Goal: Task Accomplishment & Management: Manage account settings

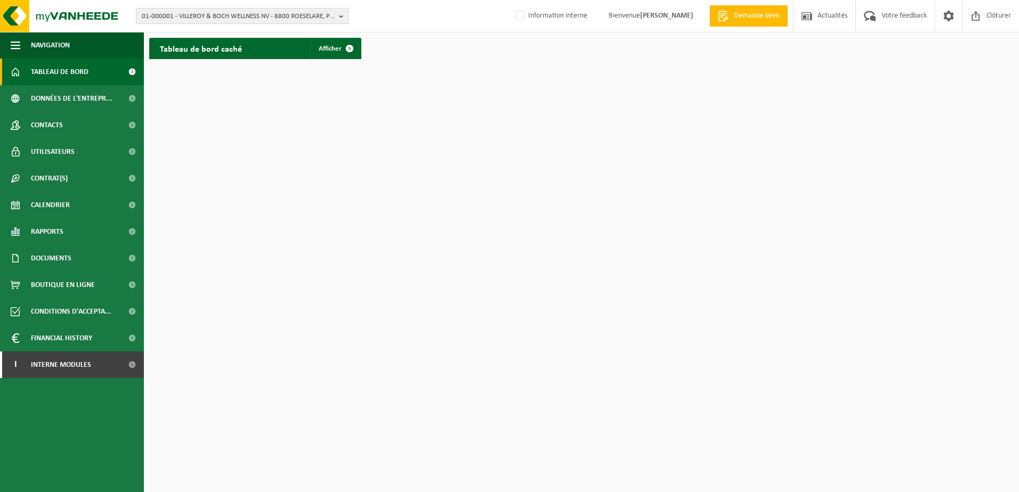
click at [208, 11] on span "01-000001 - VILLEROY & BOCH WELLNESS NV - 8800 ROESELARE, POPULIERSTRAAT 1" at bounding box center [238, 17] width 193 height 16
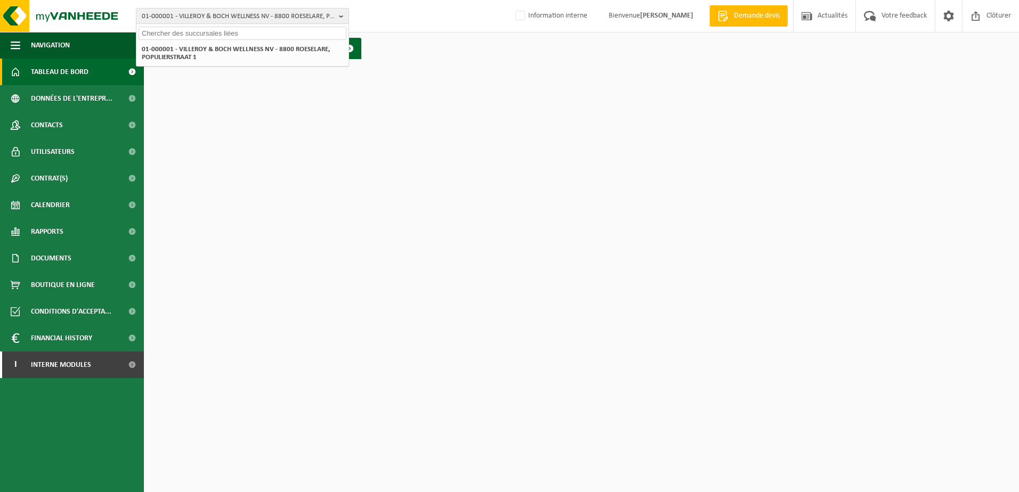
click at [207, 27] on input "text" at bounding box center [243, 33] width 208 height 13
paste input "SOCOGETRA"
type input "SOCOGETRA"
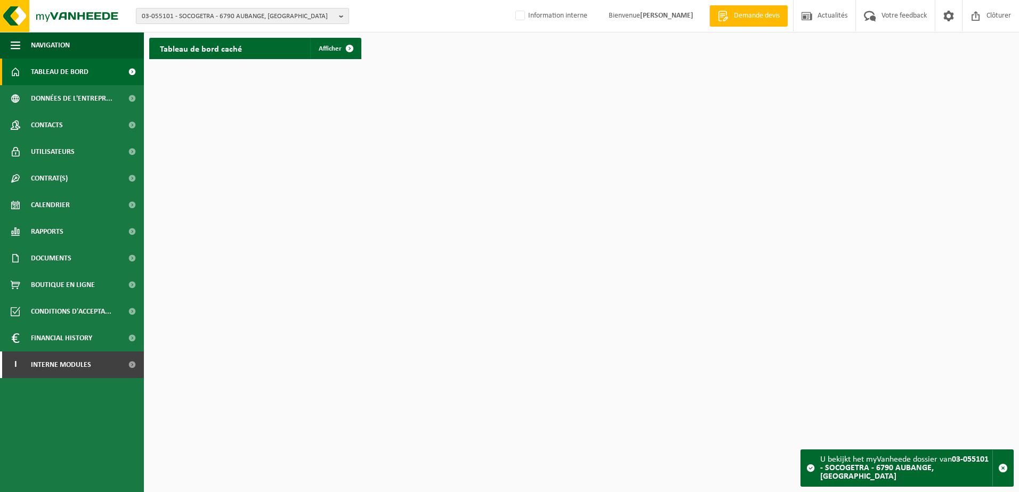
click at [149, 13] on span "03-055101 - SOCOGETRA - 6790 AUBANGE, AVENUE CHAMPION 24" at bounding box center [238, 17] width 193 height 16
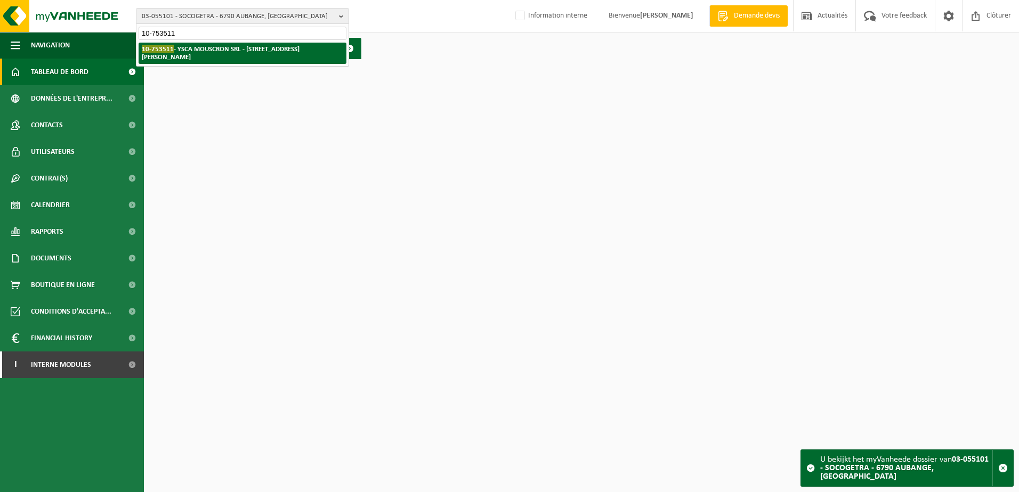
type input "10-753511"
click at [165, 44] on li "10-753511 - YSCA MOUSCRON SRL - 7700 LUINGNE, BOULEVARD DES ALLIES 296" at bounding box center [243, 53] width 208 height 21
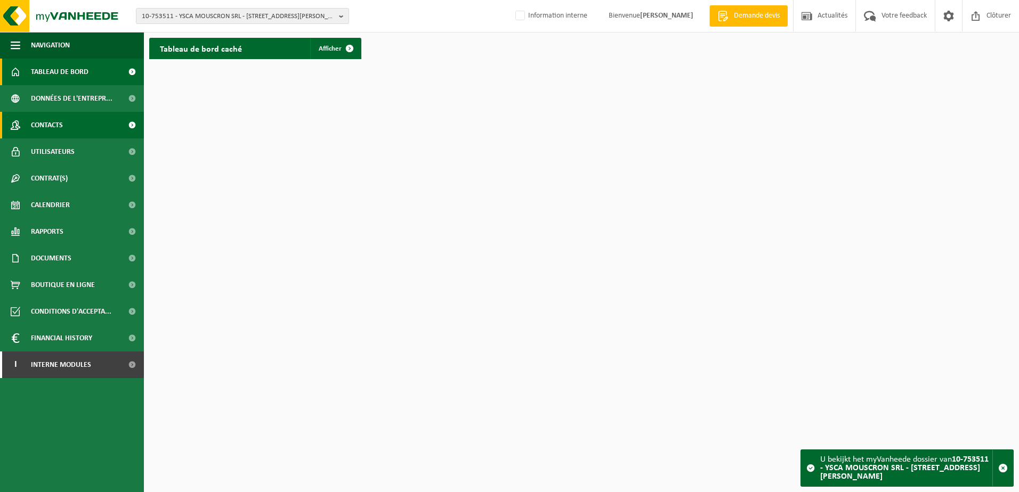
click at [98, 127] on link "Contacts" at bounding box center [72, 125] width 144 height 27
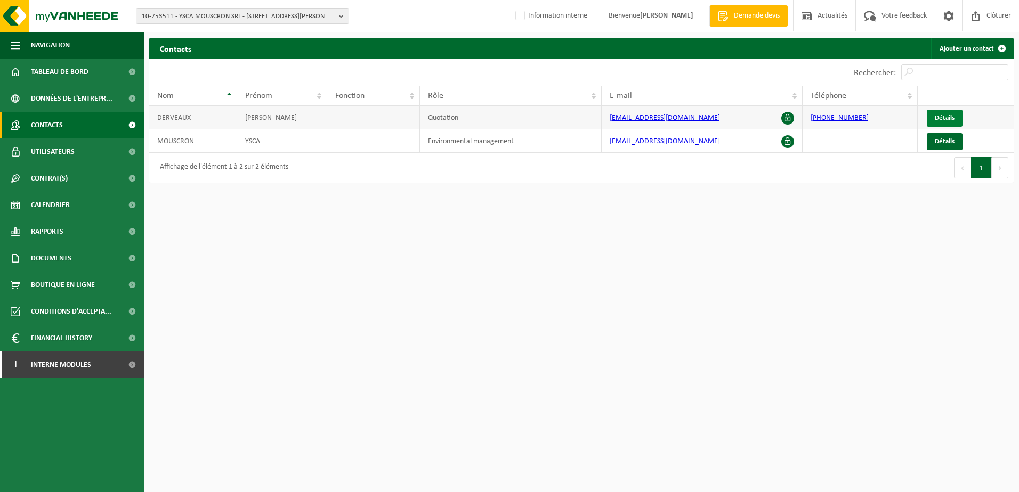
click at [940, 120] on span "Détails" at bounding box center [944, 118] width 20 height 7
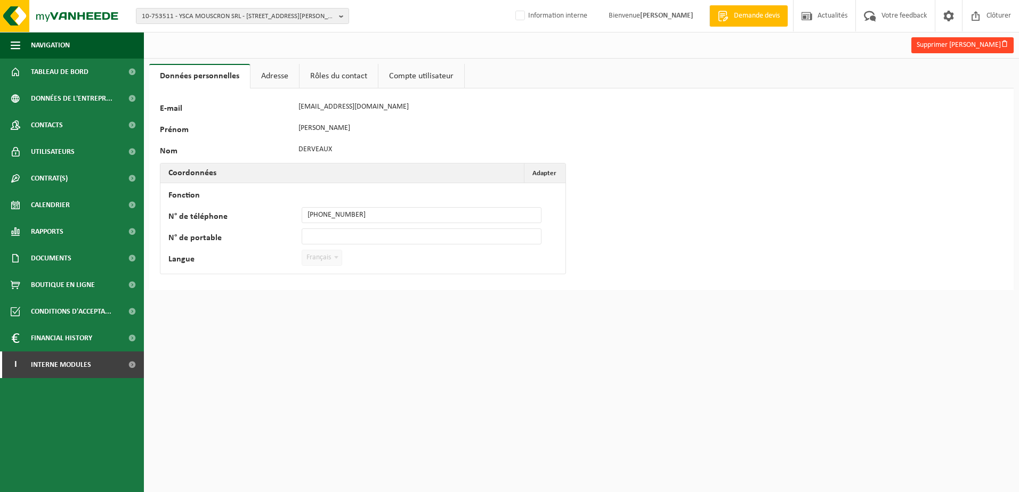
click at [933, 41] on button "Supprimer Françoise Derveaux" at bounding box center [962, 45] width 102 height 16
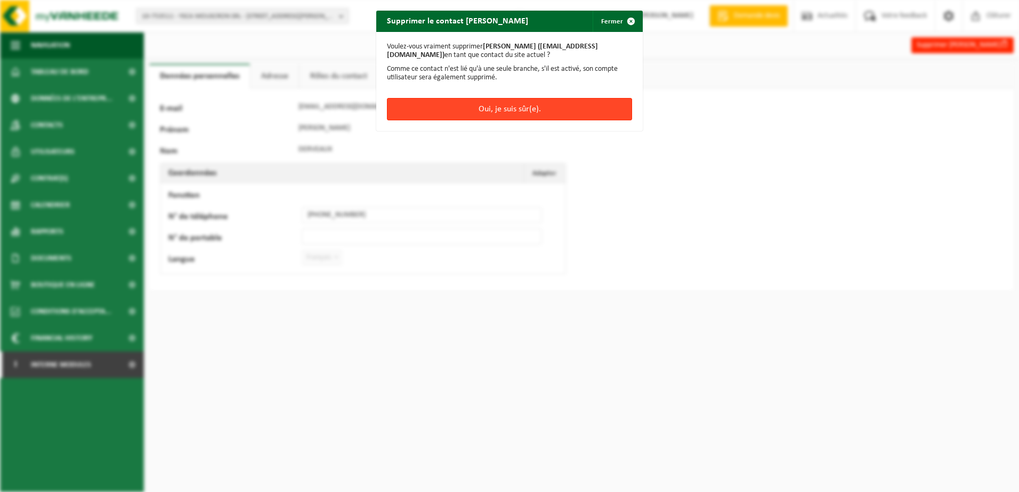
click at [534, 112] on button "Oui, je suis sûr(e)." at bounding box center [509, 109] width 245 height 22
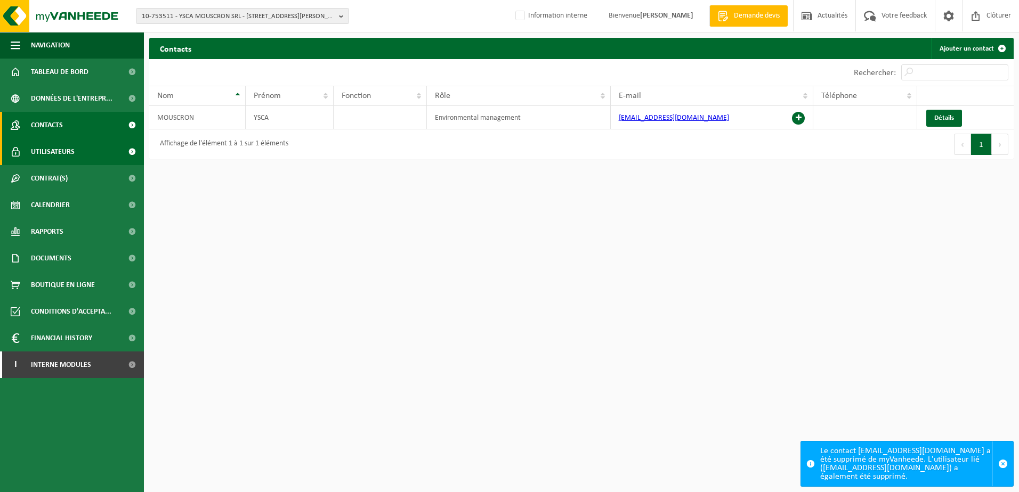
click at [59, 150] on span "Utilisateurs" at bounding box center [53, 152] width 44 height 27
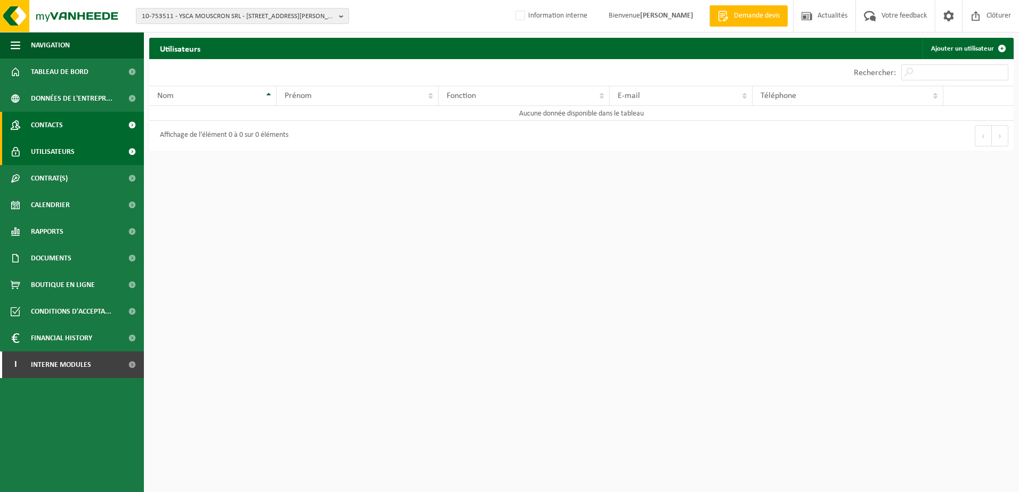
click at [71, 129] on link "Contacts" at bounding box center [72, 125] width 144 height 27
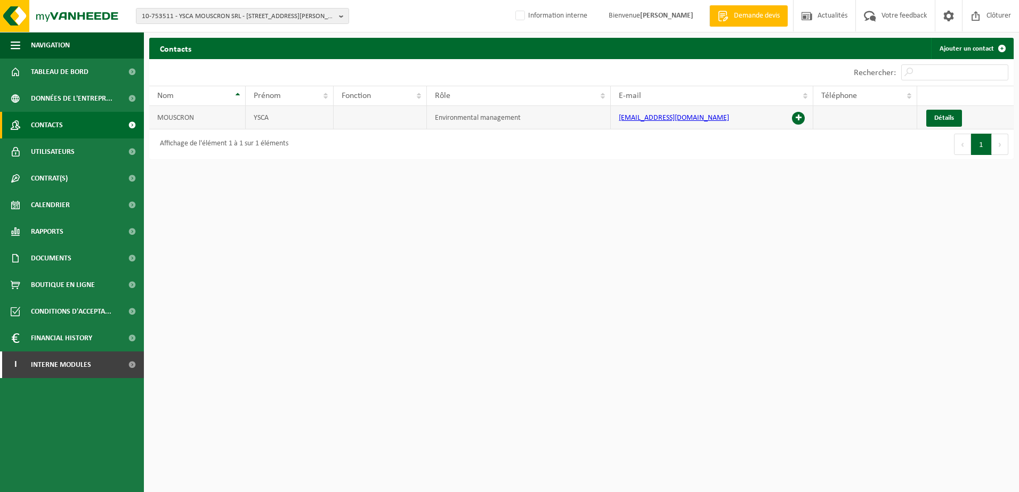
click at [798, 118] on span at bounding box center [798, 118] width 13 height 13
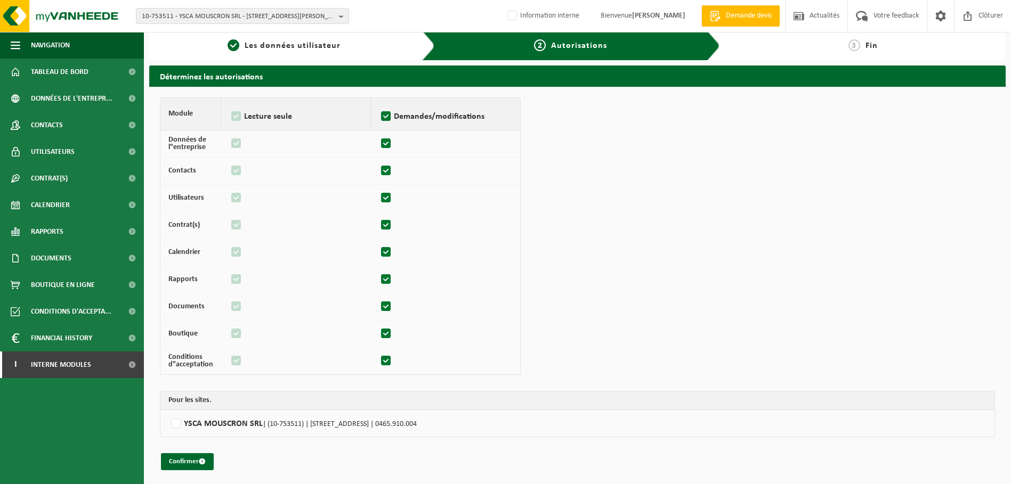
scroll to position [8, 0]
